Goal: Transaction & Acquisition: Subscribe to service/newsletter

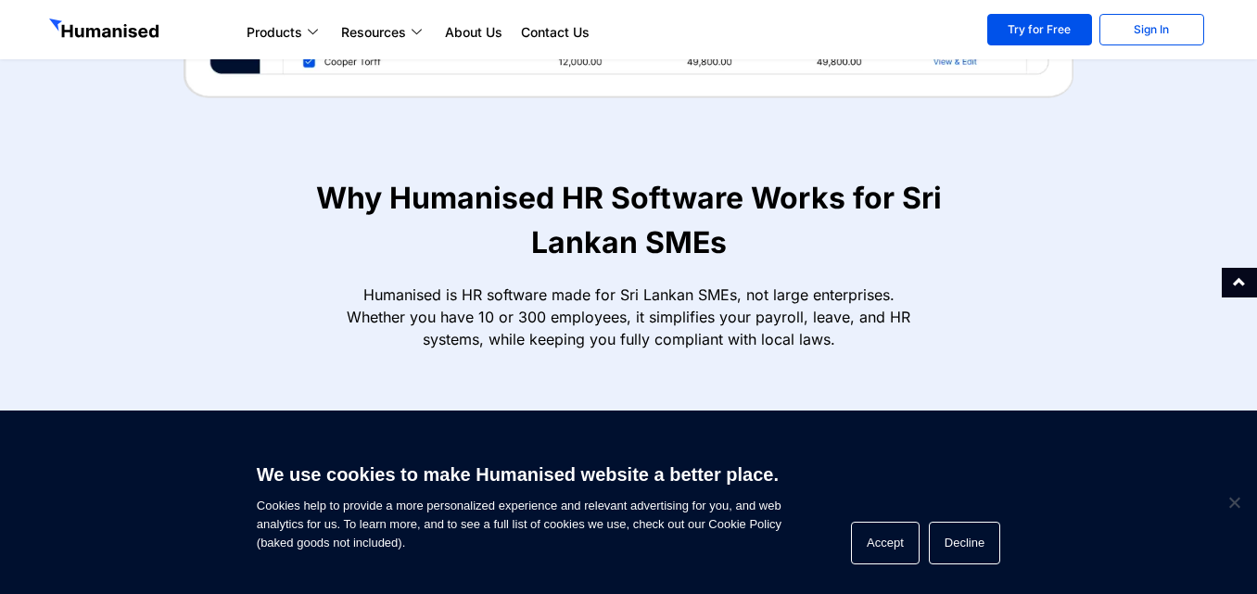
scroll to position [903, 0]
click at [881, 542] on button "Accept" at bounding box center [885, 543] width 69 height 43
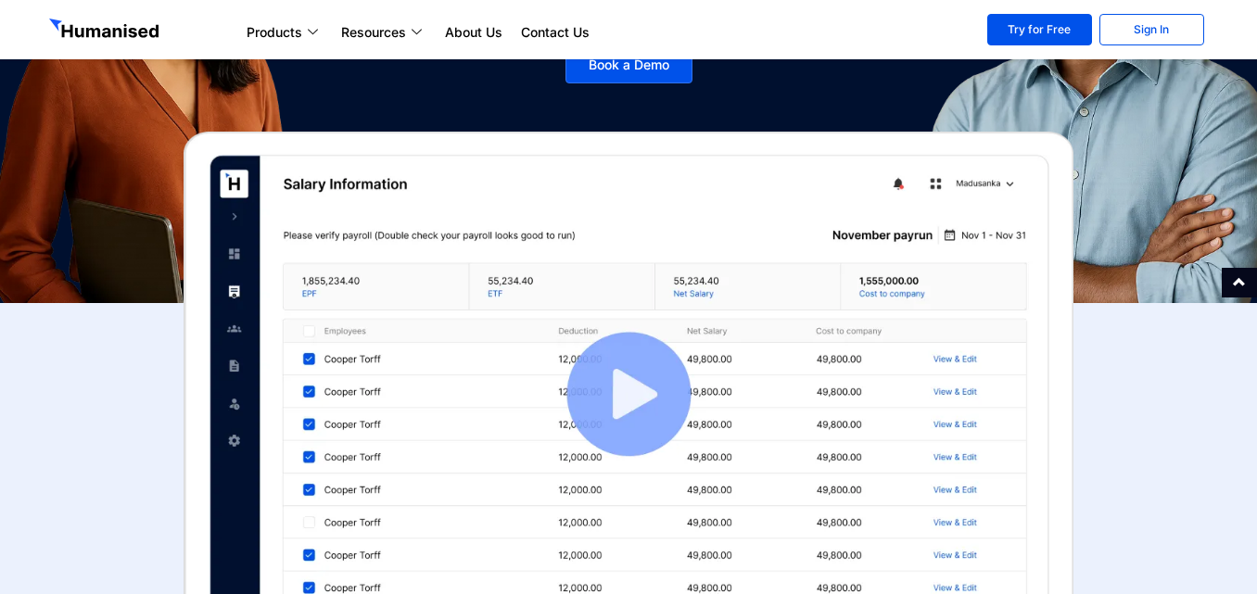
scroll to position [438, 0]
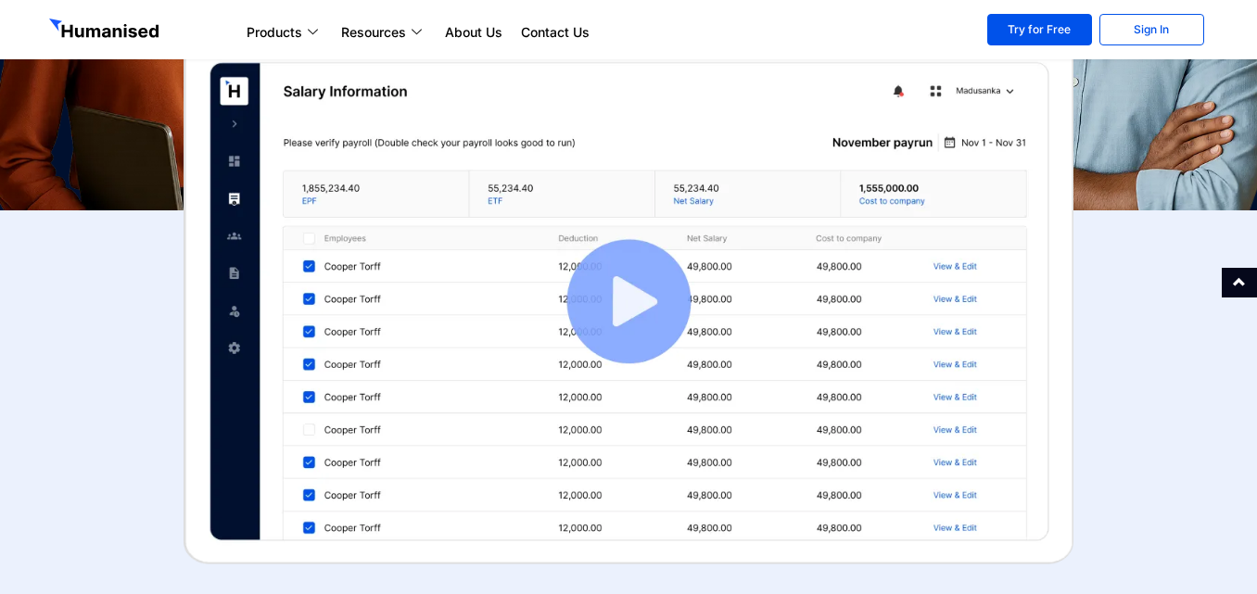
click at [656, 279] on img at bounding box center [628, 301] width 890 height 525
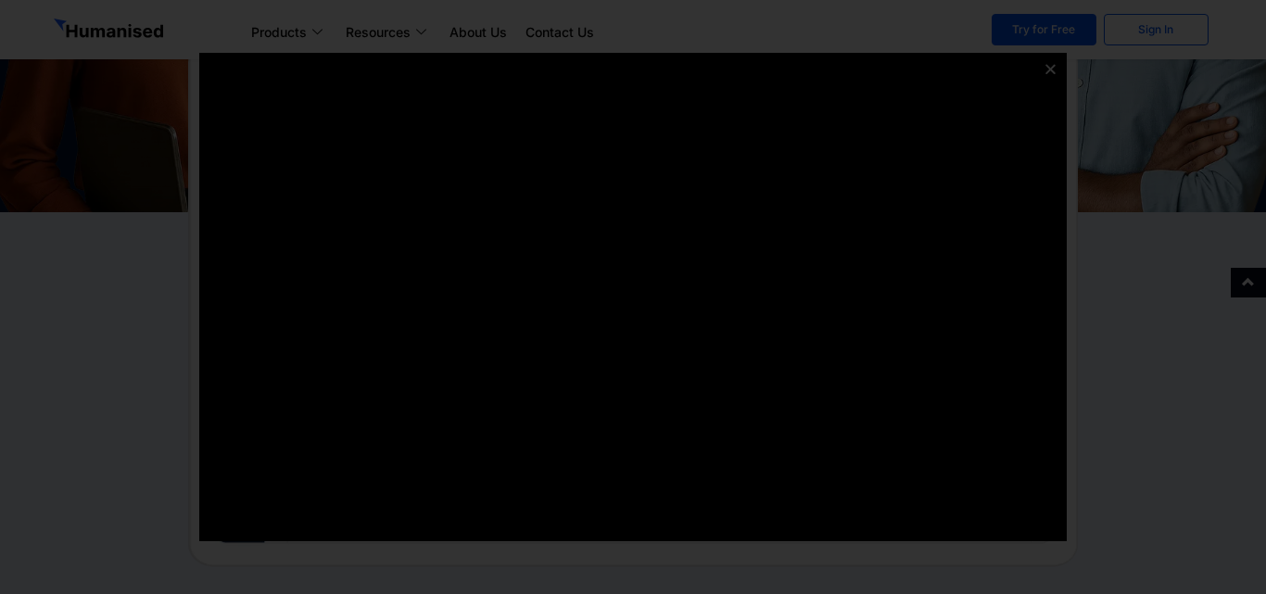
click at [0, 127] on div at bounding box center [633, 297] width 1266 height 594
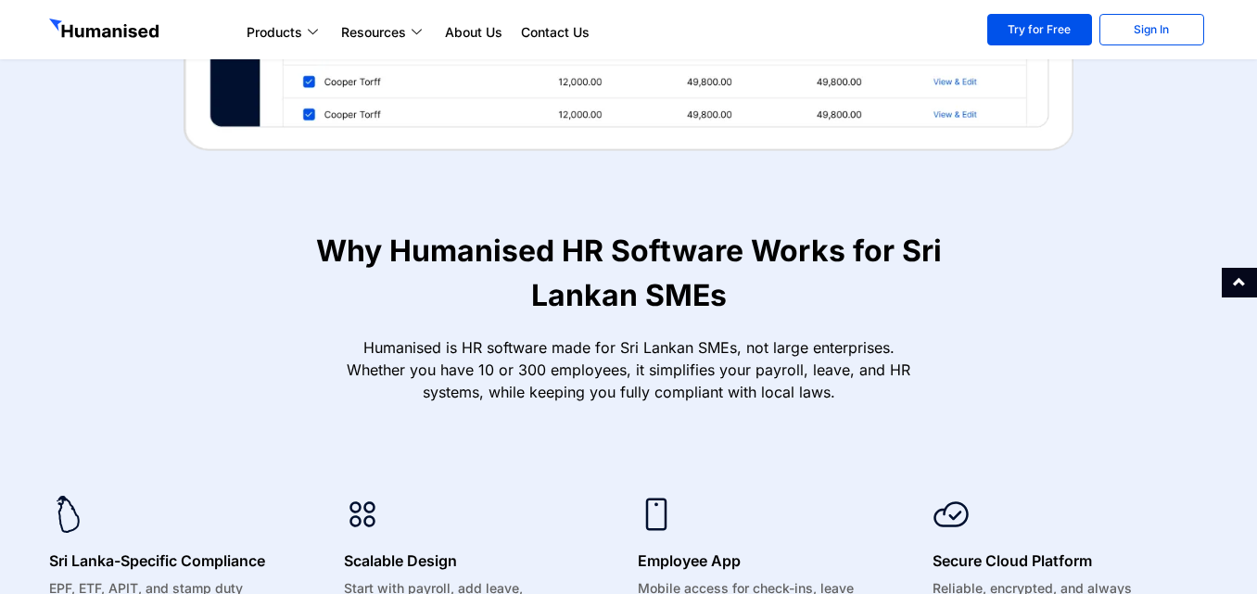
scroll to position [716, 0]
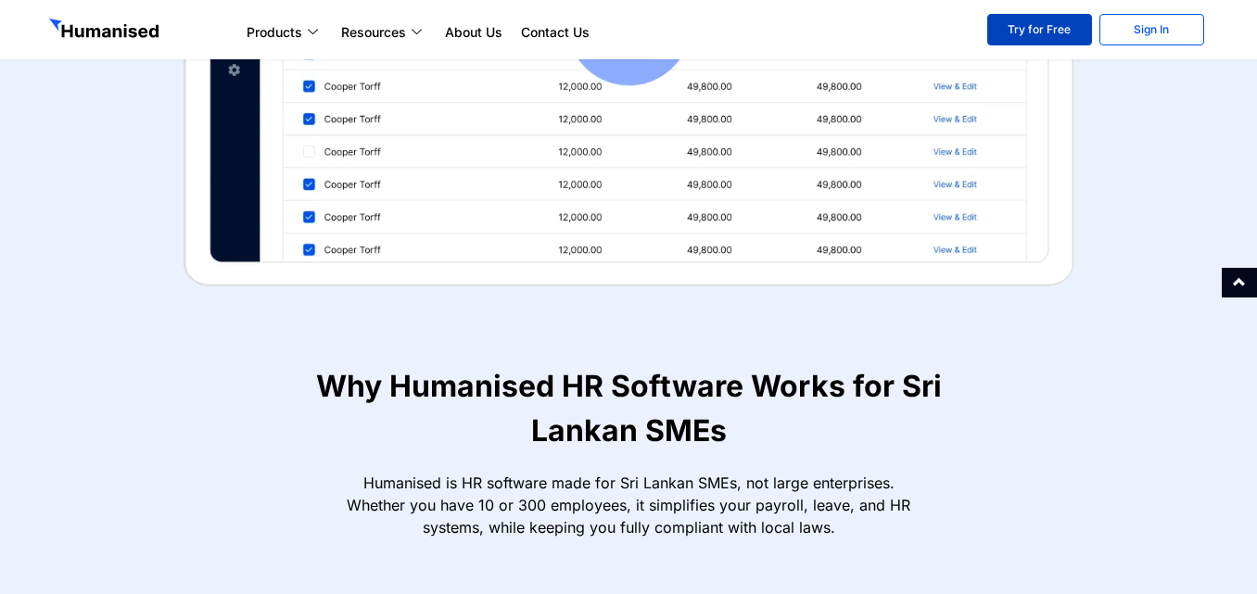
click at [1058, 16] on link "Try for Free" at bounding box center [1039, 30] width 105 height 32
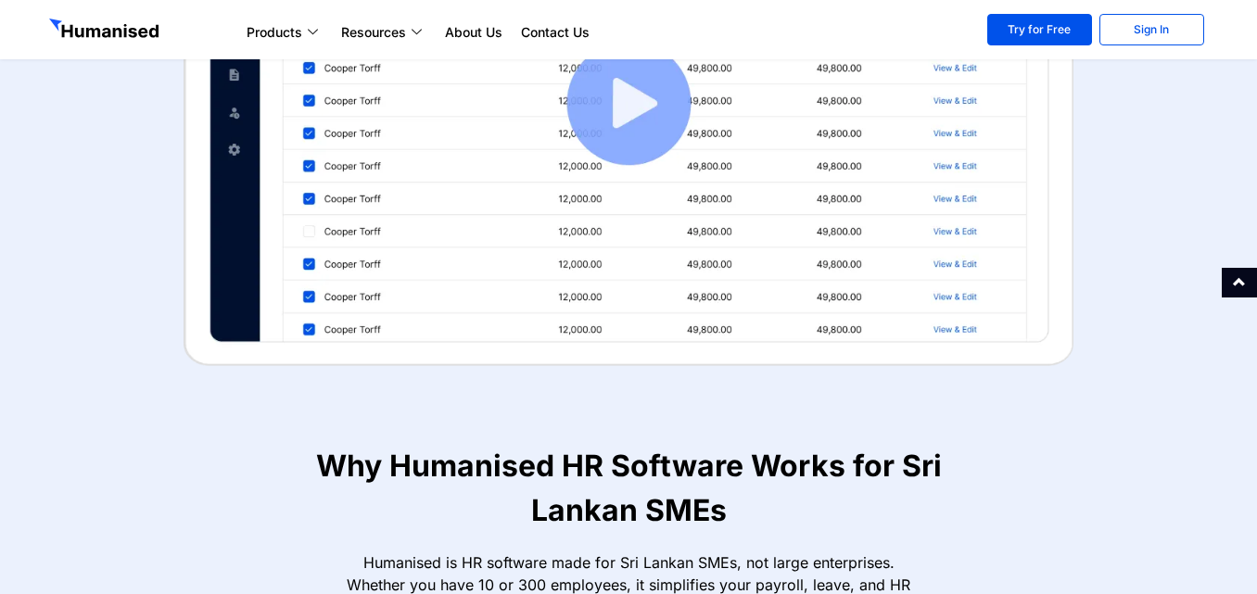
scroll to position [624, 0]
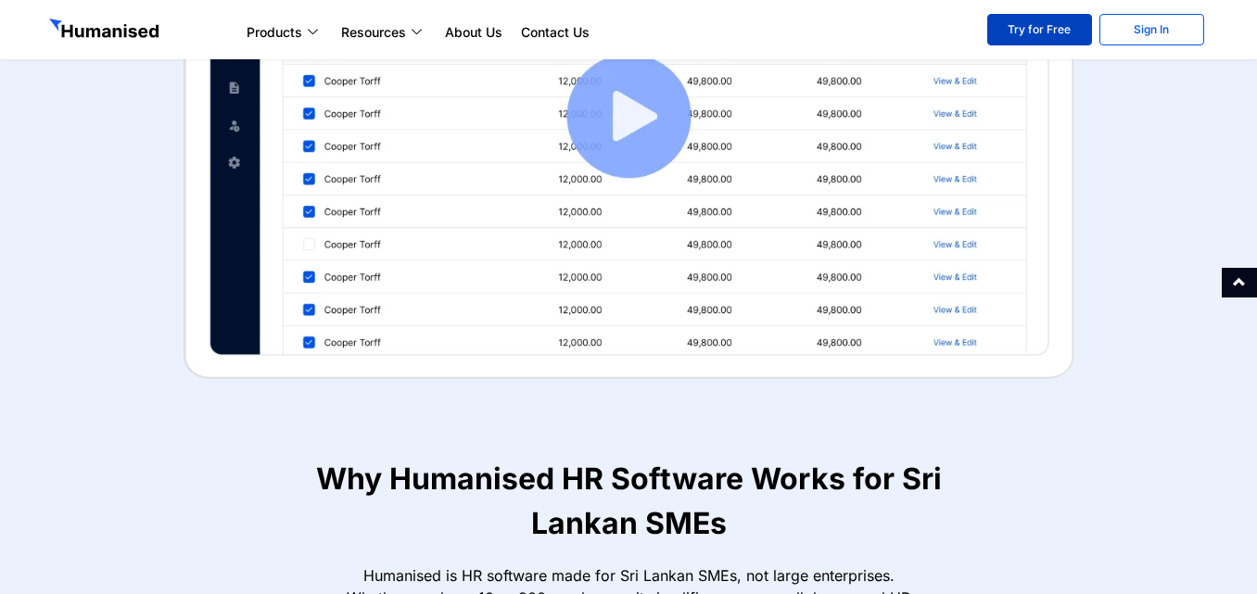
click at [1065, 27] on link "Try for Free" at bounding box center [1039, 30] width 105 height 32
